Goal: Transaction & Acquisition: Purchase product/service

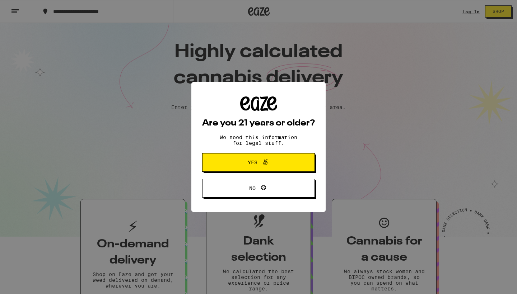
click at [258, 165] on span at bounding box center [264, 162] width 12 height 9
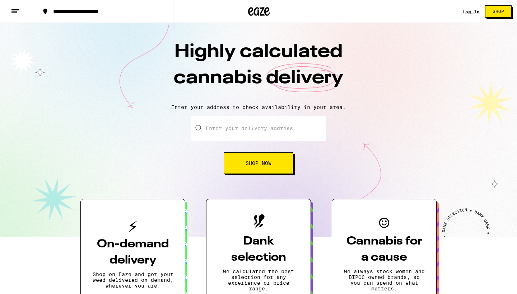
click at [473, 4] on div "Log In Shop" at bounding box center [490, 11] width 55 height 23
click at [473, 10] on link "Log In" at bounding box center [471, 11] width 17 height 5
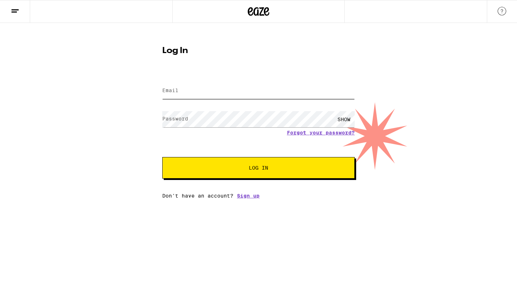
type input "[EMAIL_ADDRESS][DOMAIN_NAME]"
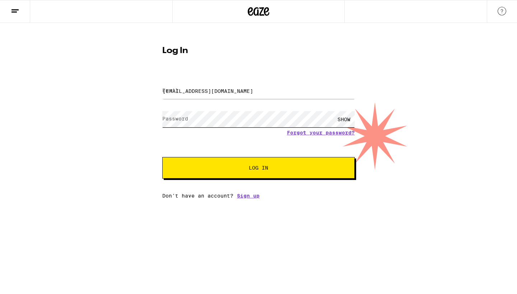
click at [259, 169] on button "Log In" at bounding box center [258, 168] width 192 height 22
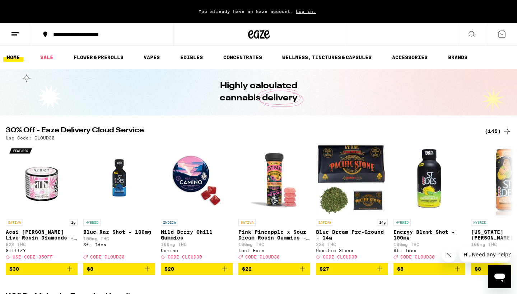
click at [120, 26] on button "**********" at bounding box center [101, 35] width 143 height 22
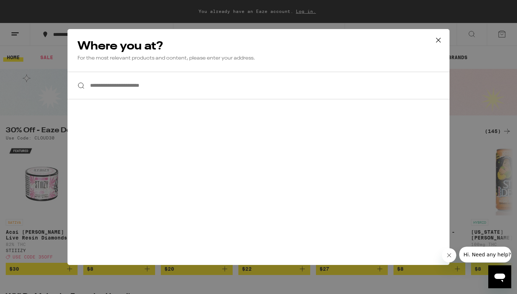
click at [133, 91] on input "**********" at bounding box center [259, 86] width 382 height 28
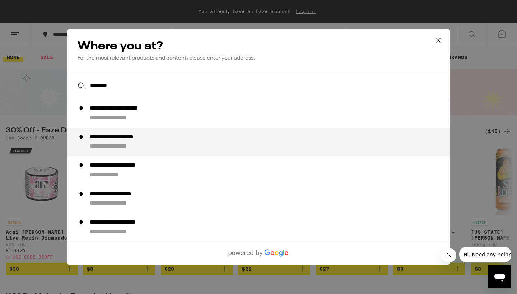
click at [115, 150] on div "**********" at bounding box center [121, 147] width 63 height 8
type input "**********"
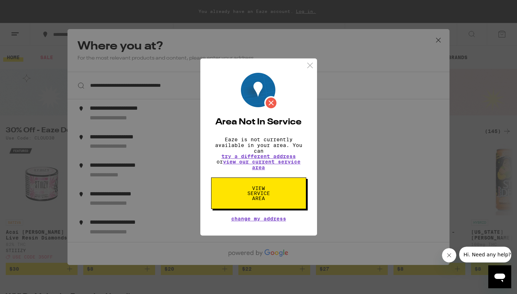
click at [265, 195] on span "View Service Area" at bounding box center [258, 193] width 37 height 15
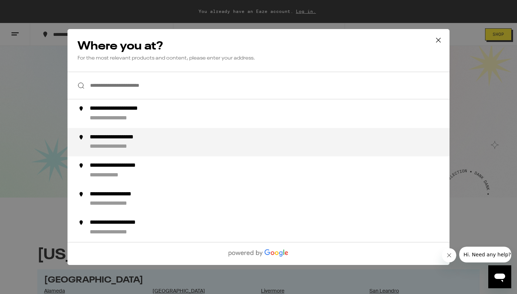
click at [138, 139] on div "**********" at bounding box center [127, 138] width 74 height 8
type input "**********"
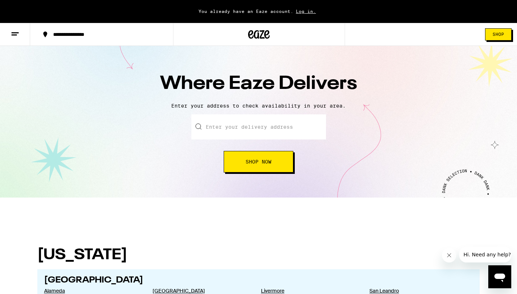
click at [260, 134] on input "text" at bounding box center [258, 127] width 135 height 25
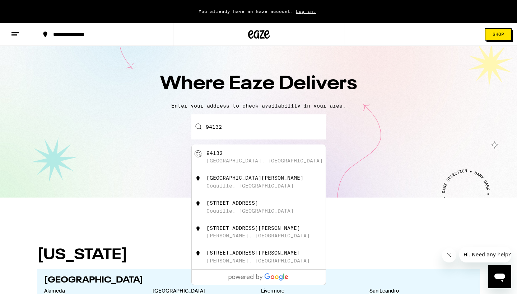
click at [218, 163] on div "[GEOGRAPHIC_DATA], [GEOGRAPHIC_DATA]" at bounding box center [265, 161] width 116 height 6
type input "[GEOGRAPHIC_DATA]"
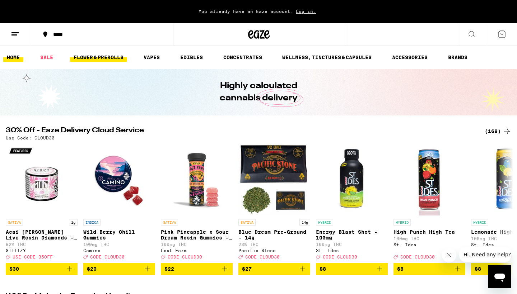
click at [106, 60] on link "FLOWER & PREROLLS" at bounding box center [98, 57] width 57 height 9
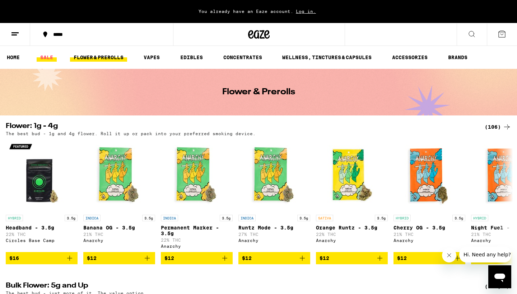
click at [47, 57] on link "SALE" at bounding box center [47, 57] width 20 height 9
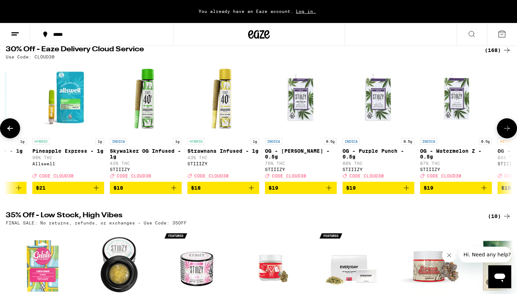
scroll to position [0, 1283]
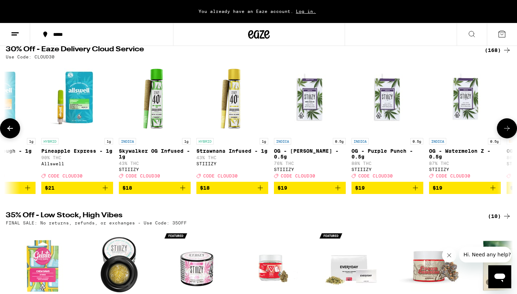
click at [260, 191] on icon "Add to bag" at bounding box center [260, 188] width 5 height 5
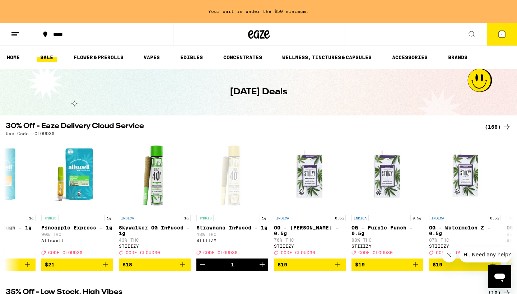
scroll to position [0, 0]
click at [116, 56] on link "FLOWER & PREROLLS" at bounding box center [98, 57] width 57 height 9
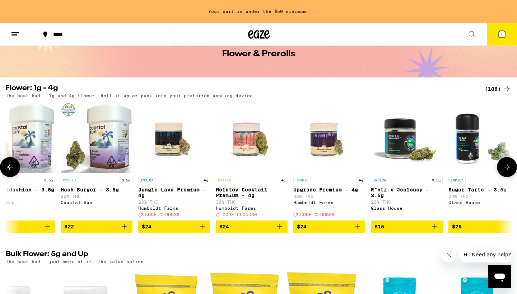
scroll to position [0, 1430]
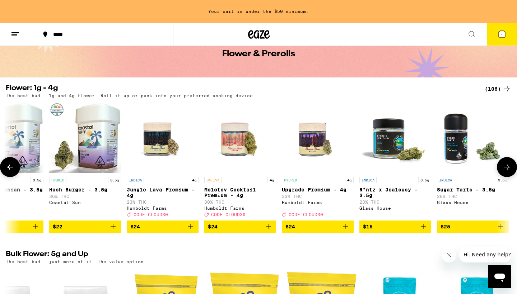
click at [244, 231] on span "$24" at bounding box center [240, 227] width 65 height 9
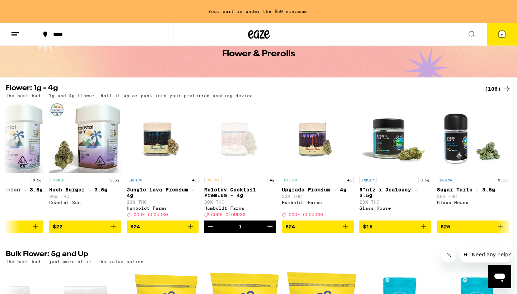
click at [500, 31] on icon at bounding box center [502, 34] width 6 height 6
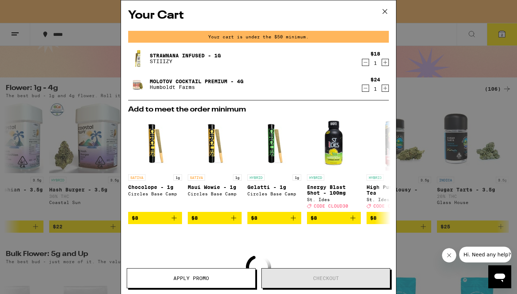
click at [432, 83] on div "Your Cart Your cart is under the $50 minimum. Strawnana Infused - 1g STIIIZY $1…" at bounding box center [258, 147] width 517 height 294
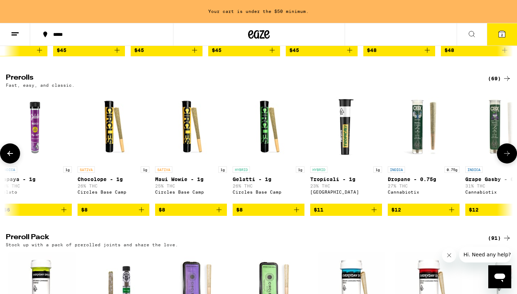
scroll to position [0, 161]
click at [258, 214] on span "$8" at bounding box center [269, 210] width 65 height 9
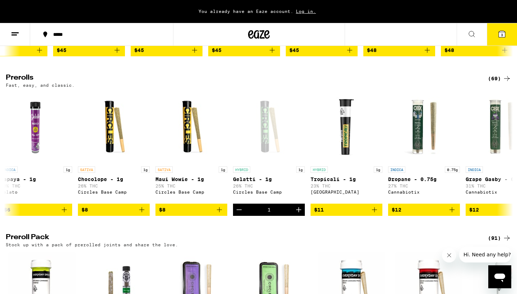
click at [506, 32] on button "3" at bounding box center [502, 34] width 30 height 22
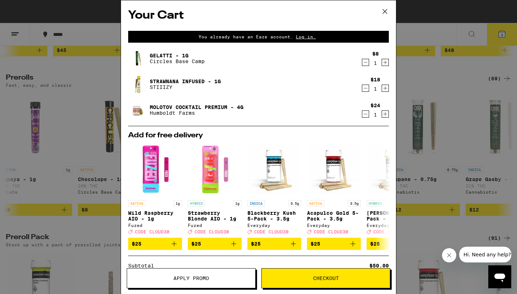
scroll to position [3, 0]
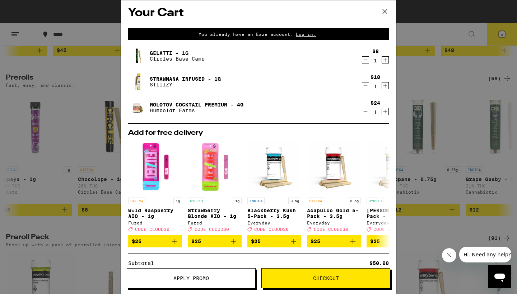
click at [303, 35] on span "Log in." at bounding box center [305, 34] width 25 height 5
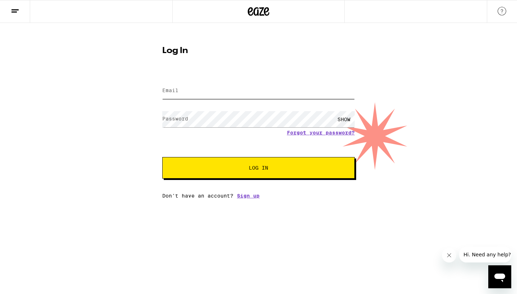
type input "[EMAIL_ADDRESS][DOMAIN_NAME]"
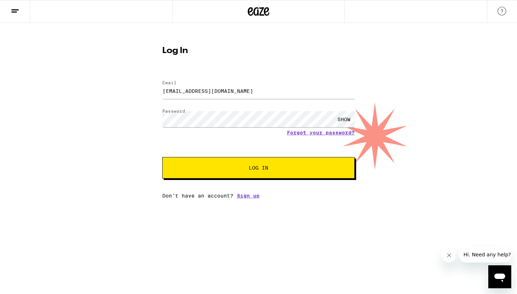
click at [254, 166] on span "Log In" at bounding box center [258, 168] width 19 height 5
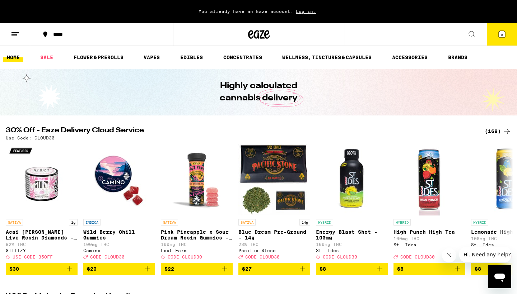
click at [502, 34] on span "3" at bounding box center [502, 35] width 2 height 4
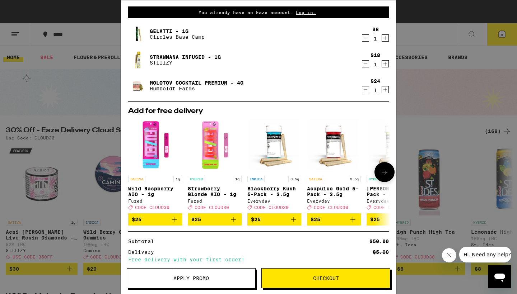
scroll to position [23, 0]
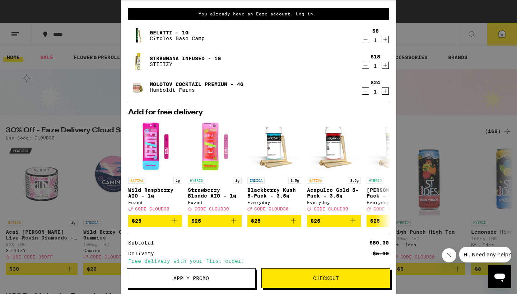
click at [183, 277] on span "Apply Promo" at bounding box center [191, 278] width 36 height 5
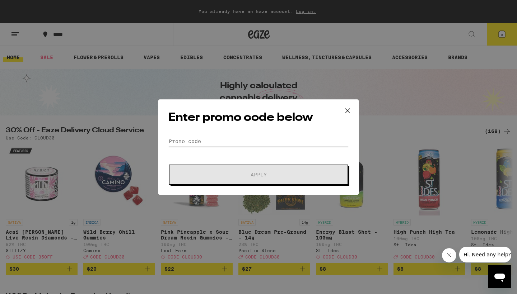
click at [254, 141] on input "Promo Code" at bounding box center [258, 141] width 180 height 11
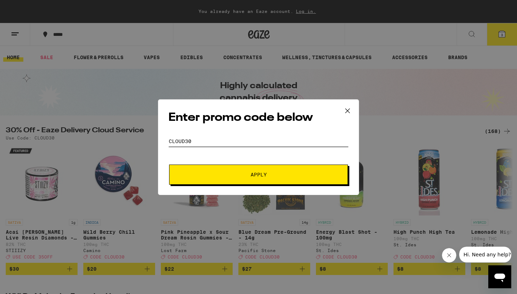
type input "cloud30"
click at [267, 182] on button "Apply" at bounding box center [258, 175] width 179 height 20
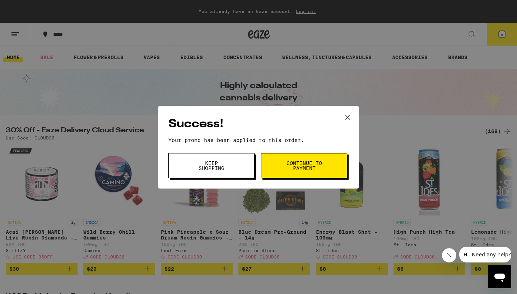
click at [305, 171] on span "Continue to payment" at bounding box center [304, 166] width 37 height 10
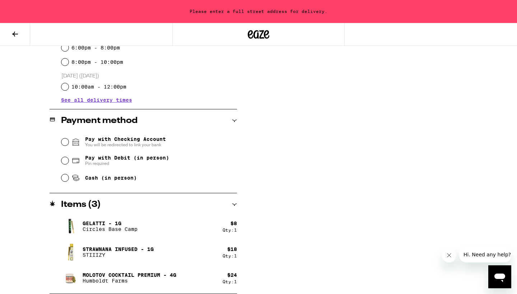
scroll to position [246, 0]
click at [107, 162] on span "Pin required" at bounding box center [127, 164] width 84 height 6
click at [69, 162] on input "Pay with Debit (in person) Pin required" at bounding box center [64, 160] width 7 height 7
radio input "true"
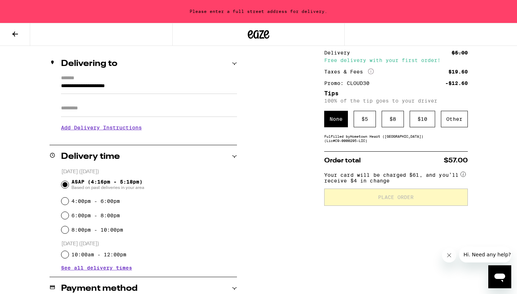
scroll to position [78, 0]
click at [148, 87] on input "**********" at bounding box center [149, 88] width 176 height 12
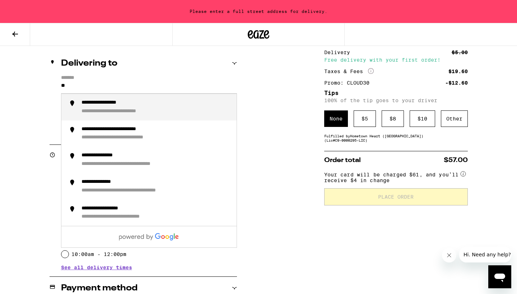
type input "*"
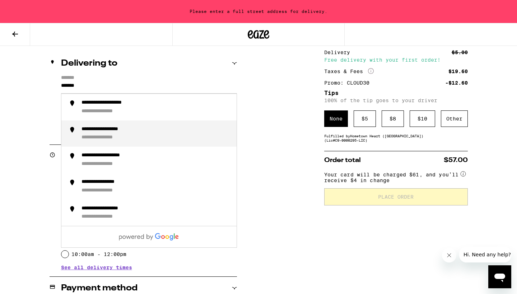
click at [113, 139] on div "**********" at bounding box center [109, 138] width 55 height 6
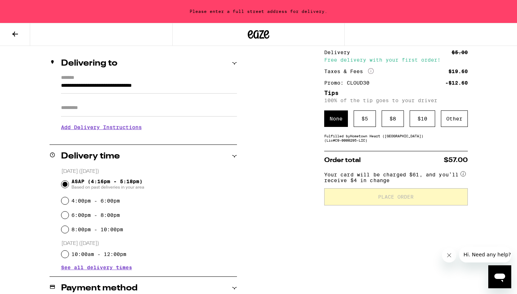
type input "**********"
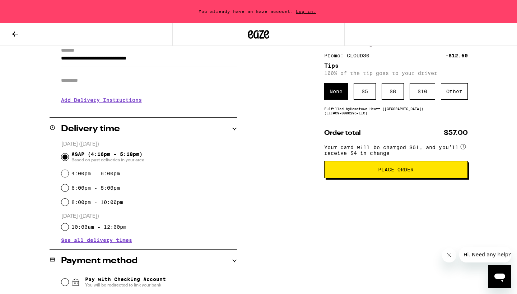
scroll to position [151, 0]
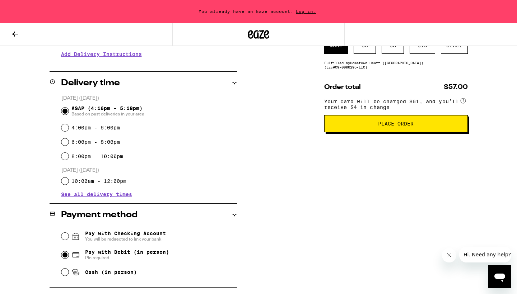
click at [370, 126] on span "Place Order" at bounding box center [395, 123] width 131 height 5
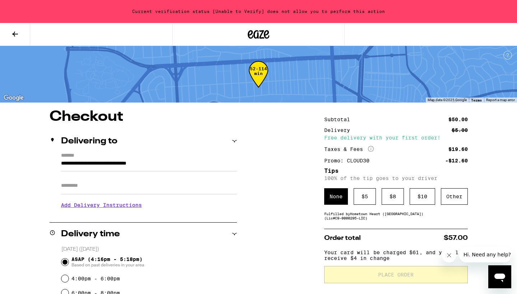
scroll to position [0, 0]
click at [332, 13] on div "Current verification status [Unable to Verify] does not allow you to perform th…" at bounding box center [258, 11] width 517 height 23
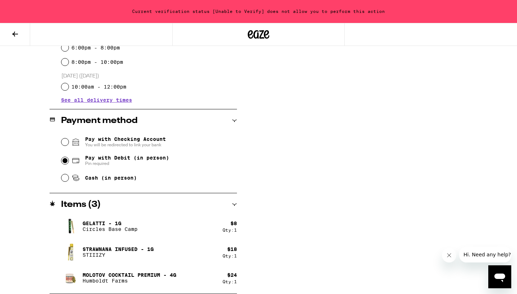
scroll to position [246, 0]
click at [113, 145] on span "You will be redirected to link your bank" at bounding box center [125, 145] width 81 height 6
click at [69, 145] on input "Pay with Checking Account You will be redirected to link your bank" at bounding box center [64, 142] width 7 height 7
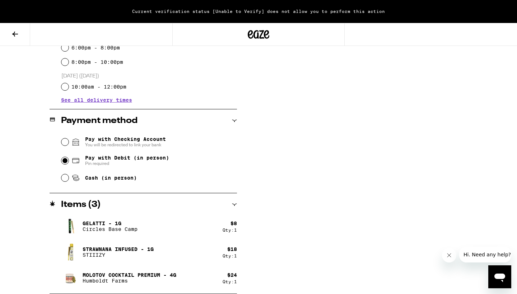
click at [122, 178] on span "Cash (in person)" at bounding box center [111, 178] width 52 height 6
click at [69, 178] on input "Cash (in person)" at bounding box center [64, 178] width 7 height 7
radio input "true"
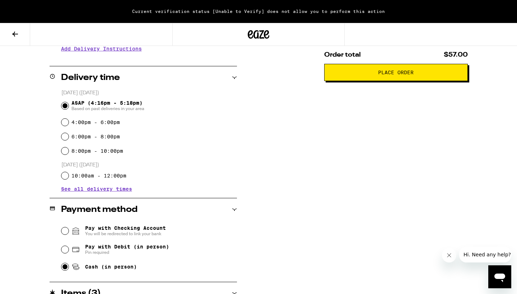
scroll to position [156, 0]
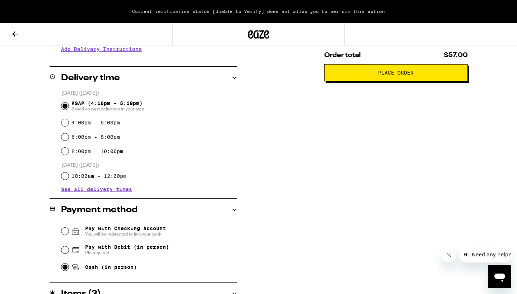
click at [360, 82] on button "Place Order" at bounding box center [396, 72] width 144 height 17
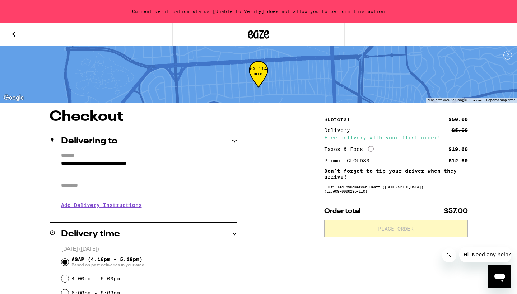
scroll to position [0, 0]
click at [304, 13] on div "Current verification status [Unable to Verify] does not allow you to perform th…" at bounding box center [258, 11] width 517 height 23
click at [295, 9] on div "Current verification status [Unable to Verify] does not allow you to perform th…" at bounding box center [258, 11] width 517 height 23
click at [316, 15] on div "Current verification status [Unable to Verify] does not allow you to perform th…" at bounding box center [258, 11] width 517 height 23
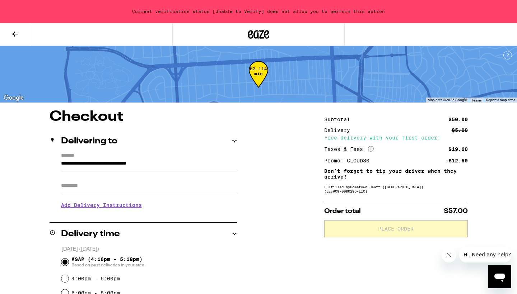
click at [316, 15] on div "Current verification status [Unable to Verify] does not allow you to perform th…" at bounding box center [258, 11] width 517 height 23
click at [196, 191] on input "Apt/Suite" at bounding box center [149, 185] width 176 height 17
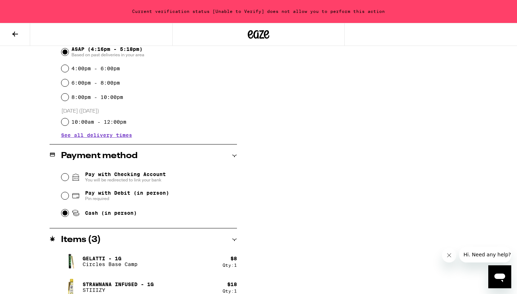
scroll to position [212, 0]
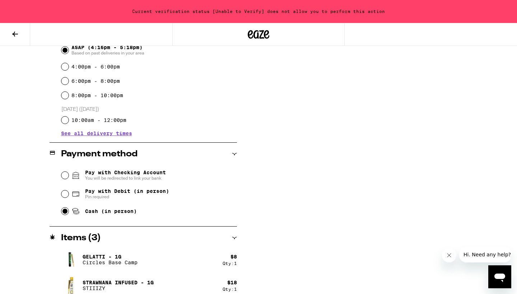
click at [73, 78] on div "6:00pm - 8:00pm" at bounding box center [149, 81] width 176 height 14
click at [130, 85] on div "6:00pm - 8:00pm" at bounding box center [149, 81] width 176 height 14
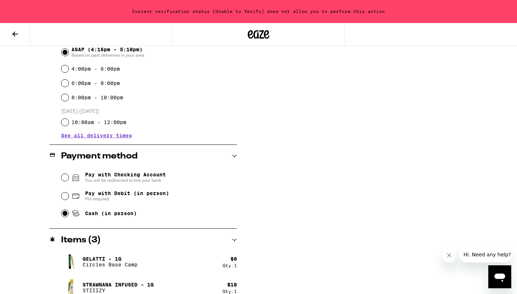
scroll to position [210, 0]
click at [67, 70] on input "4:00pm - 6:00pm" at bounding box center [64, 68] width 7 height 7
radio input "true"
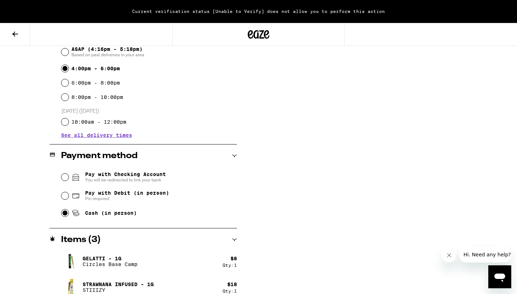
click at [66, 52] on input "ASAP (4:16pm - 5:18pm) Based on past deliveries in your area" at bounding box center [64, 51] width 7 height 7
radio input "true"
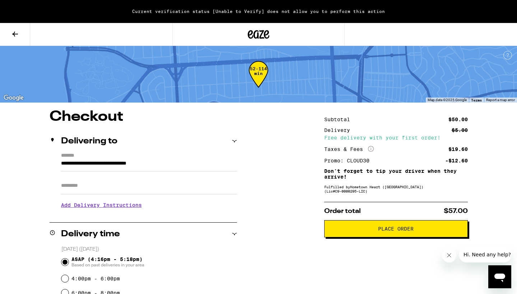
scroll to position [0, 0]
click at [375, 229] on span "Place Order" at bounding box center [395, 229] width 131 height 5
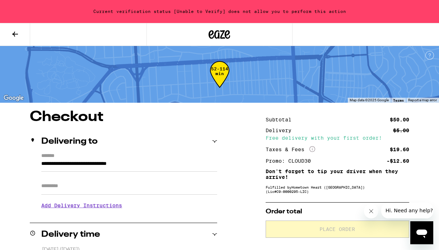
click at [15, 35] on icon at bounding box center [15, 34] width 9 height 9
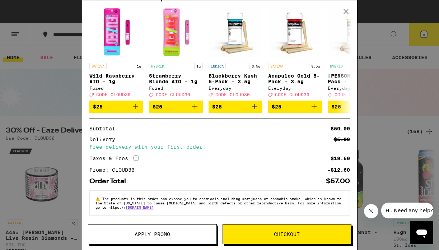
scroll to position [143, 0]
drag, startPoint x: 201, startPoint y: 158, endPoint x: 287, endPoint y: 232, distance: 113.6
click at [287, 232] on span "Checkout" at bounding box center [287, 234] width 26 height 5
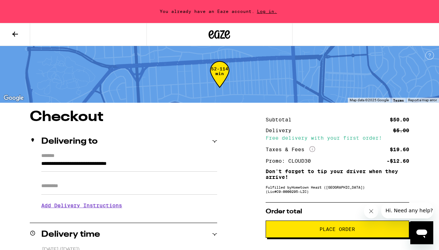
drag, startPoint x: 287, startPoint y: 232, endPoint x: 260, endPoint y: 11, distance: 222.8
click at [260, 11] on span "Log in." at bounding box center [267, 11] width 25 height 5
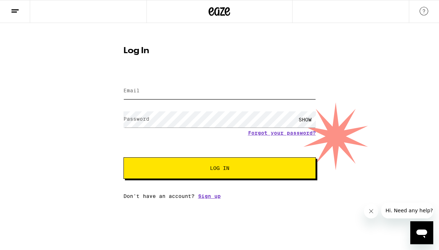
type input "[EMAIL_ADDRESS][DOMAIN_NAME]"
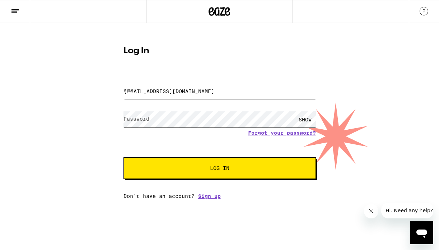
click at [219, 169] on button "Log In" at bounding box center [220, 168] width 192 height 22
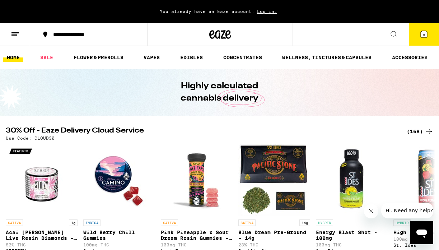
drag, startPoint x: 260, startPoint y: 11, endPoint x: 14, endPoint y: 32, distance: 246.5
click at [14, 32] on icon at bounding box center [15, 34] width 9 height 9
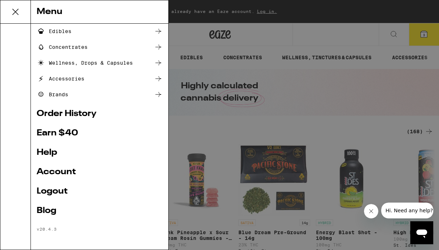
scroll to position [80, 0]
drag, startPoint x: 92, startPoint y: 150, endPoint x: 69, endPoint y: 173, distance: 32.5
click at [69, 173] on link "Account" at bounding box center [100, 172] width 126 height 9
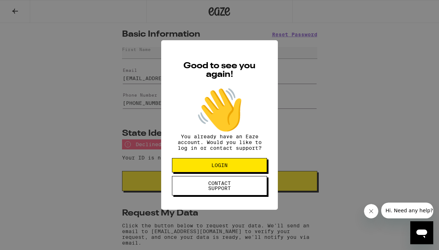
click at [240, 167] on button "LOGIN" at bounding box center [219, 165] width 95 height 14
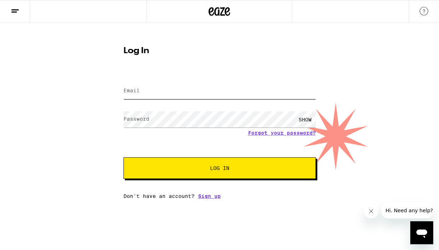
type input "[EMAIL_ADDRESS][DOMAIN_NAME]"
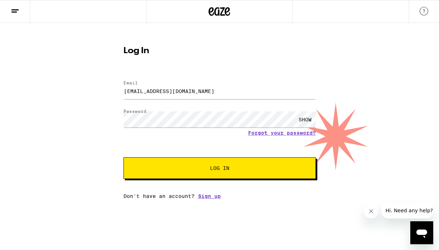
click at [240, 167] on span "Log In" at bounding box center [220, 168] width 134 height 5
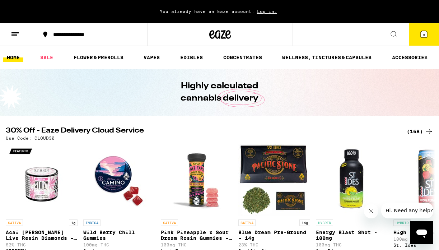
drag, startPoint x: 69, startPoint y: 173, endPoint x: 9, endPoint y: 34, distance: 151.4
click at [9, 34] on button at bounding box center [15, 34] width 30 height 23
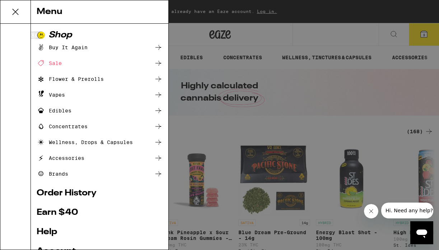
drag, startPoint x: 9, startPoint y: 34, endPoint x: 346, endPoint y: 75, distance: 339.1
click at [346, 75] on div "Menu Shop Buy It Again Sale Flower & Prerolls Vapes Edibles Concentrates Wellne…" at bounding box center [219, 125] width 439 height 250
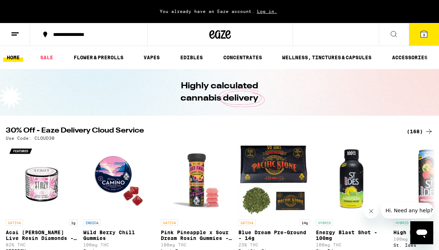
drag, startPoint x: 346, startPoint y: 75, endPoint x: 429, endPoint y: 35, distance: 92.7
click at [429, 35] on button "3" at bounding box center [424, 34] width 30 height 22
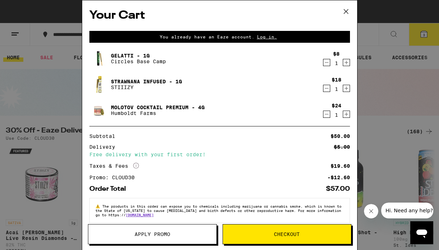
drag, startPoint x: 429, startPoint y: 35, endPoint x: 283, endPoint y: 238, distance: 250.9
click at [283, 238] on button "Checkout" at bounding box center [287, 234] width 129 height 20
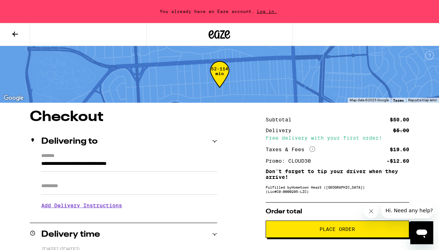
scroll to position [33, 0]
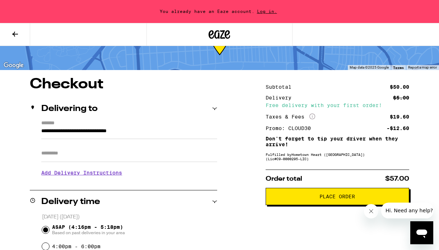
drag, startPoint x: 284, startPoint y: 209, endPoint x: 286, endPoint y: 198, distance: 11.2
click at [286, 198] on span "Place Order" at bounding box center [337, 196] width 131 height 5
